Goal: Transaction & Acquisition: Purchase product/service

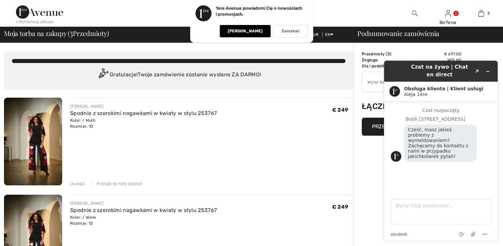
click at [182, 243] on div "JÓZEF RIBKOFF Spodnie z szerokimi nogawkami w kwiaty w stylu 253767 Kolor: / Wi…" at bounding box center [211, 238] width 283 height 89
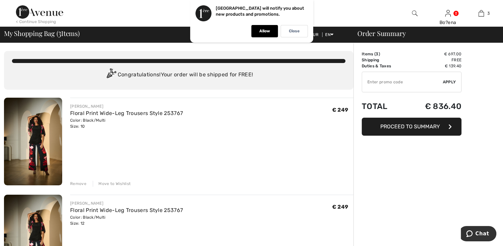
drag, startPoint x: 0, startPoint y: 0, endPoint x: 423, endPoint y: 193, distance: 464.8
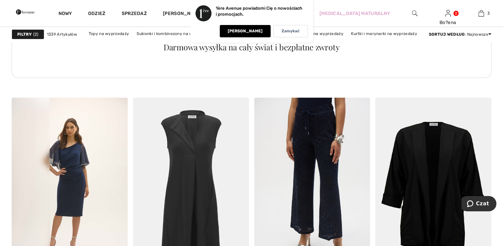
scroll to position [2595, 0]
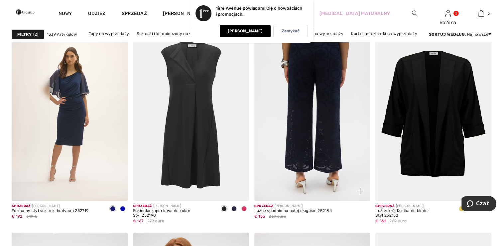
click at [313, 63] on img at bounding box center [312, 114] width 116 height 174
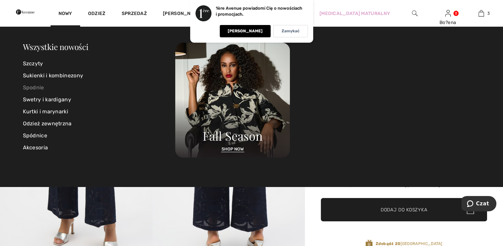
click at [35, 86] on link "Spodnie" at bounding box center [99, 88] width 153 height 12
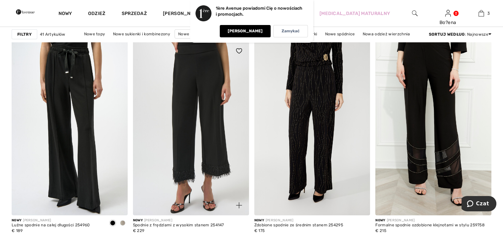
scroll to position [2096, 0]
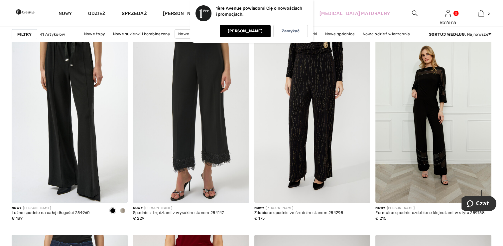
click at [438, 138] on img at bounding box center [434, 116] width 116 height 174
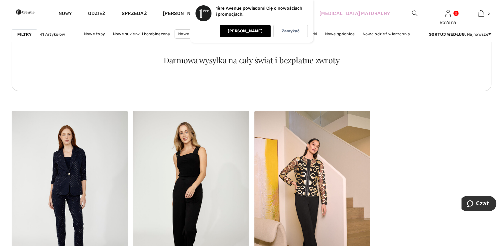
scroll to position [2428, 0]
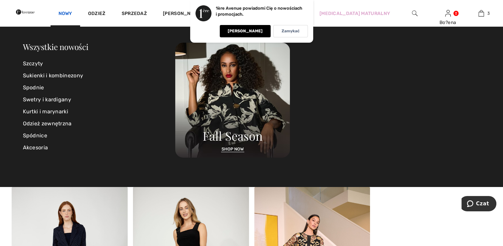
click at [72, 13] on link "Nowy" at bounding box center [66, 14] width 14 height 7
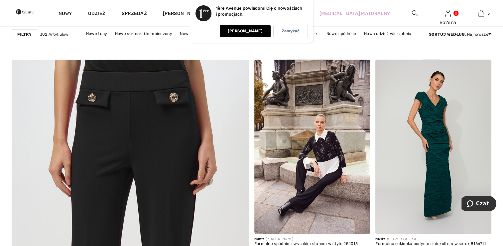
scroll to position [1663, 0]
